Goal: Task Accomplishment & Management: Manage account settings

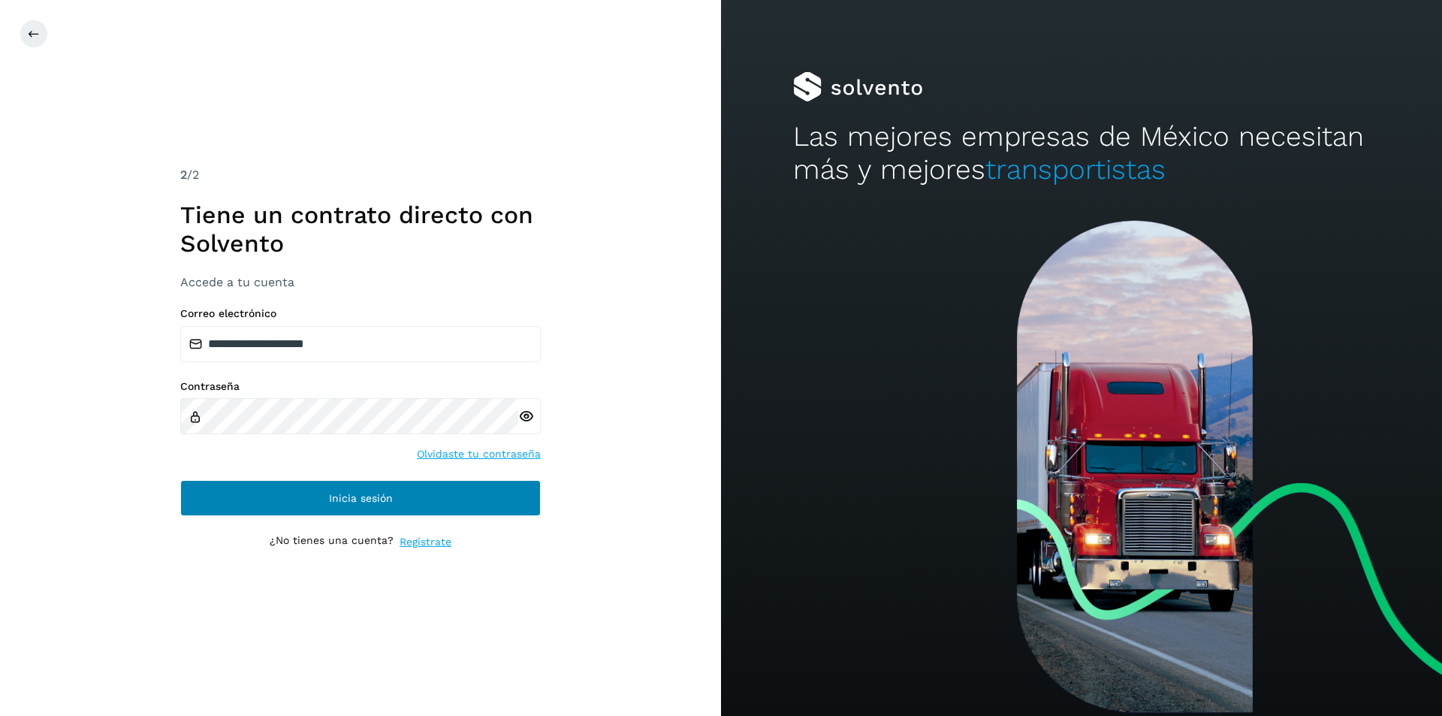
click at [357, 509] on button "Inicia sesión" at bounding box center [360, 498] width 360 height 36
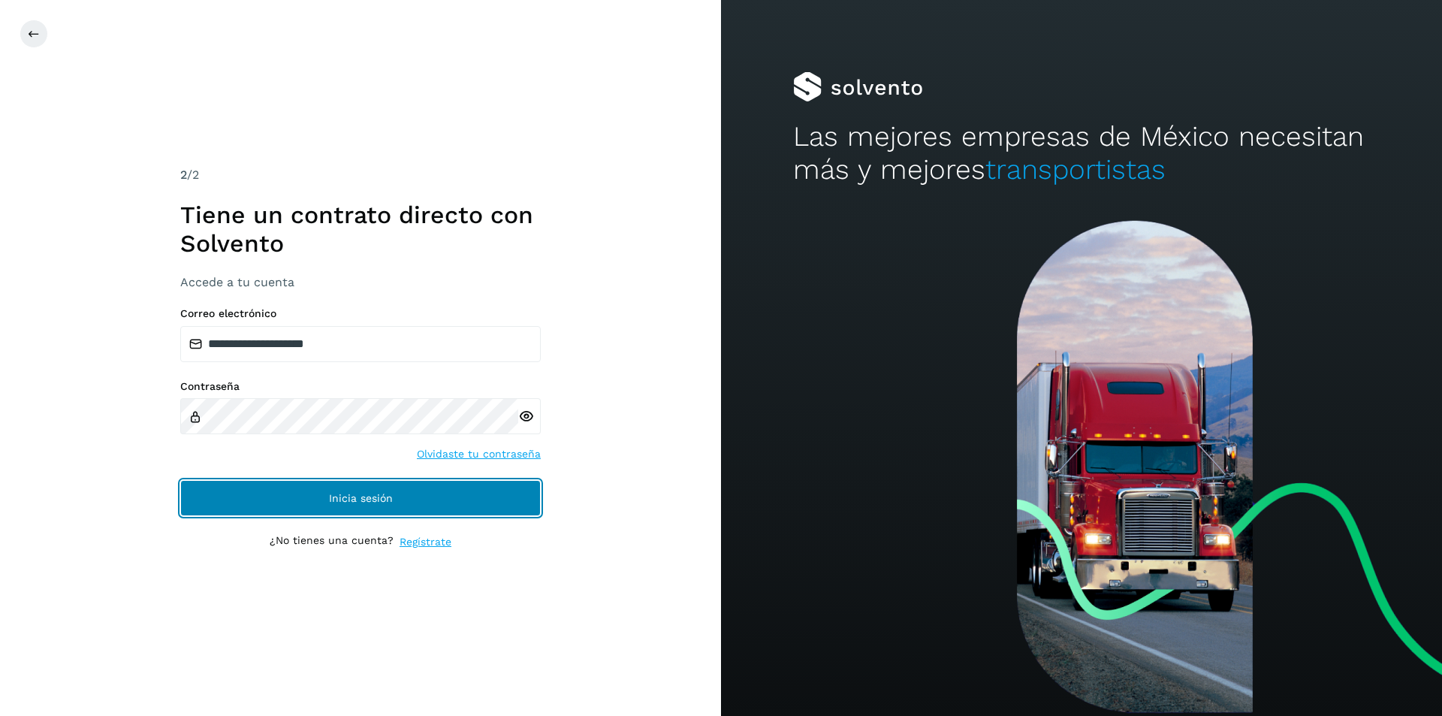
click at [397, 489] on button "Inicia sesión" at bounding box center [360, 498] width 360 height 36
click at [389, 507] on button "Inicia sesión" at bounding box center [360, 498] width 360 height 36
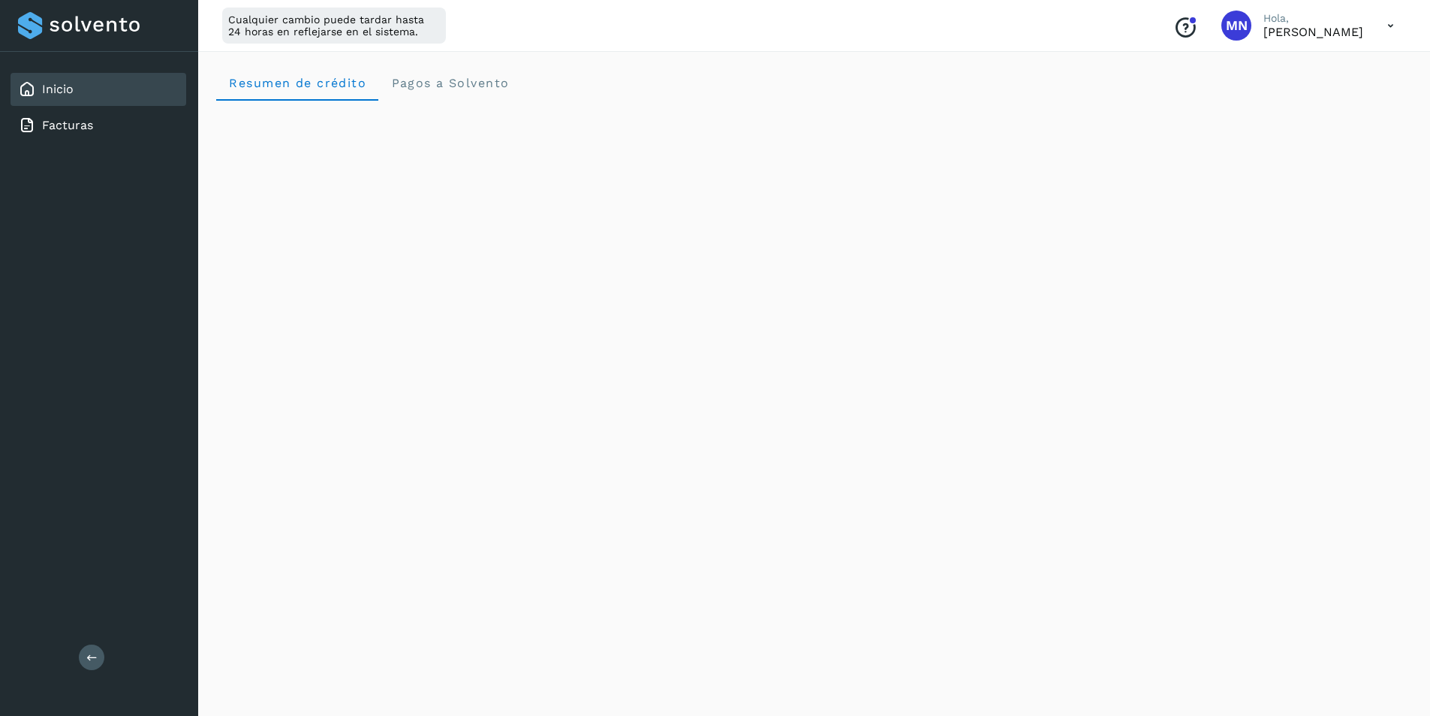
click at [1391, 24] on icon at bounding box center [1391, 26] width 31 height 31
click at [1279, 98] on div "Cerrar sesión" at bounding box center [1316, 97] width 179 height 29
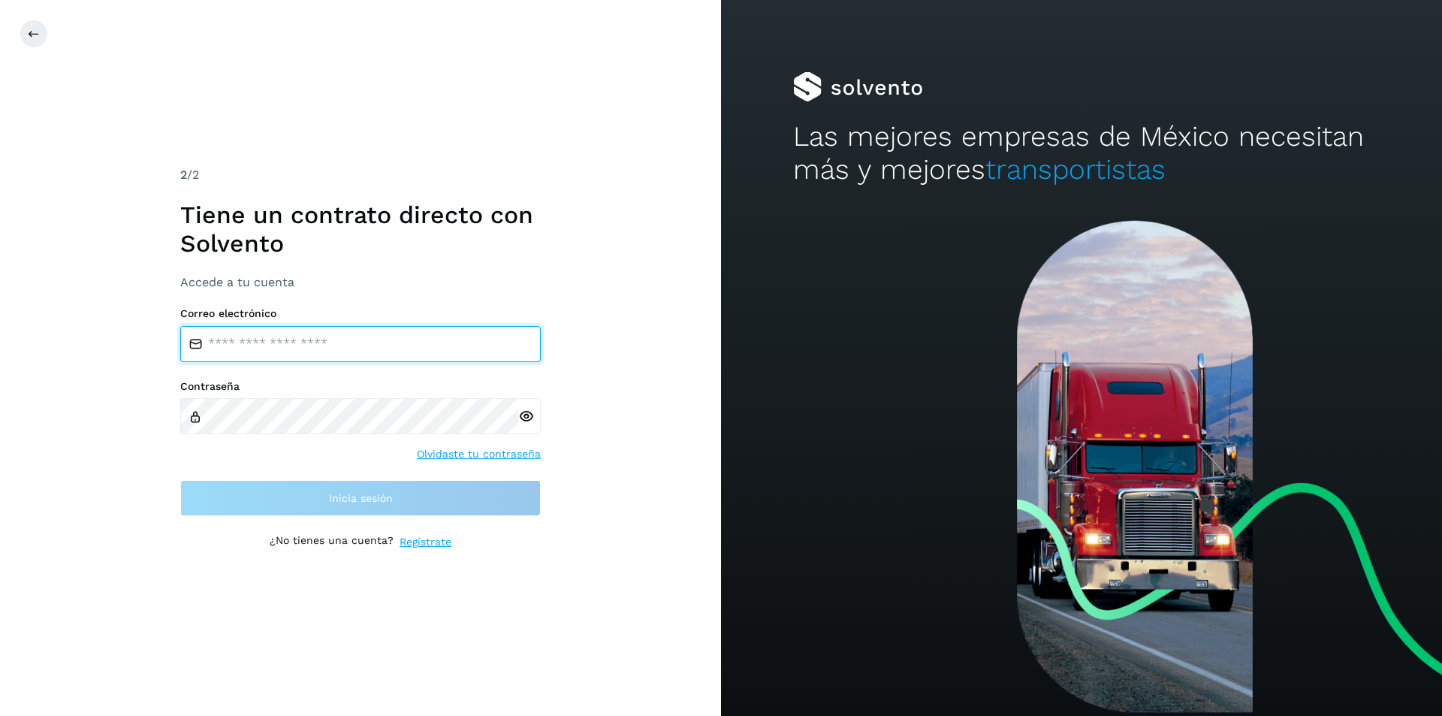
type input "**********"
